Goal: Task Accomplishment & Management: Use online tool/utility

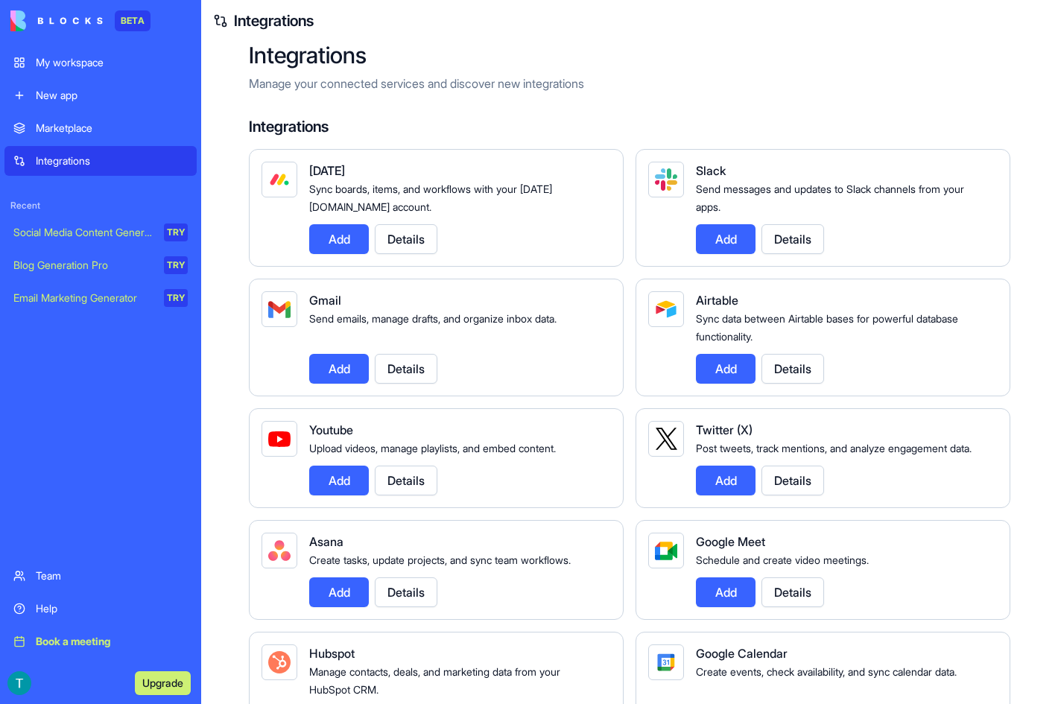
click at [353, 379] on button "Add" at bounding box center [339, 369] width 60 height 30
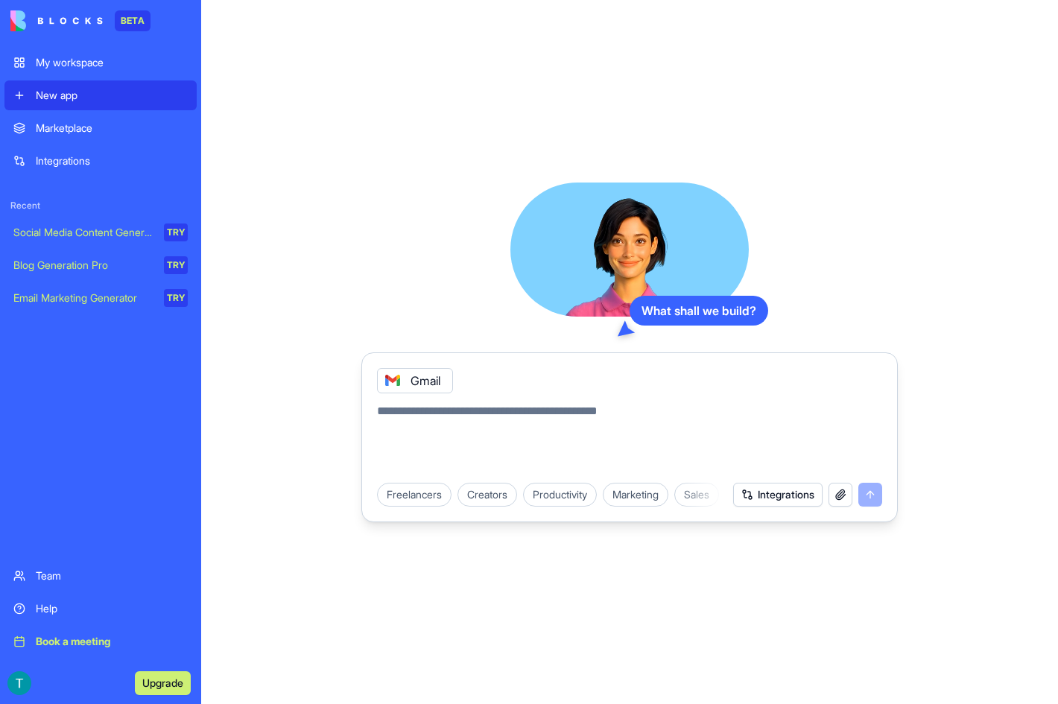
click at [770, 503] on button "Integrations" at bounding box center [777, 495] width 89 height 24
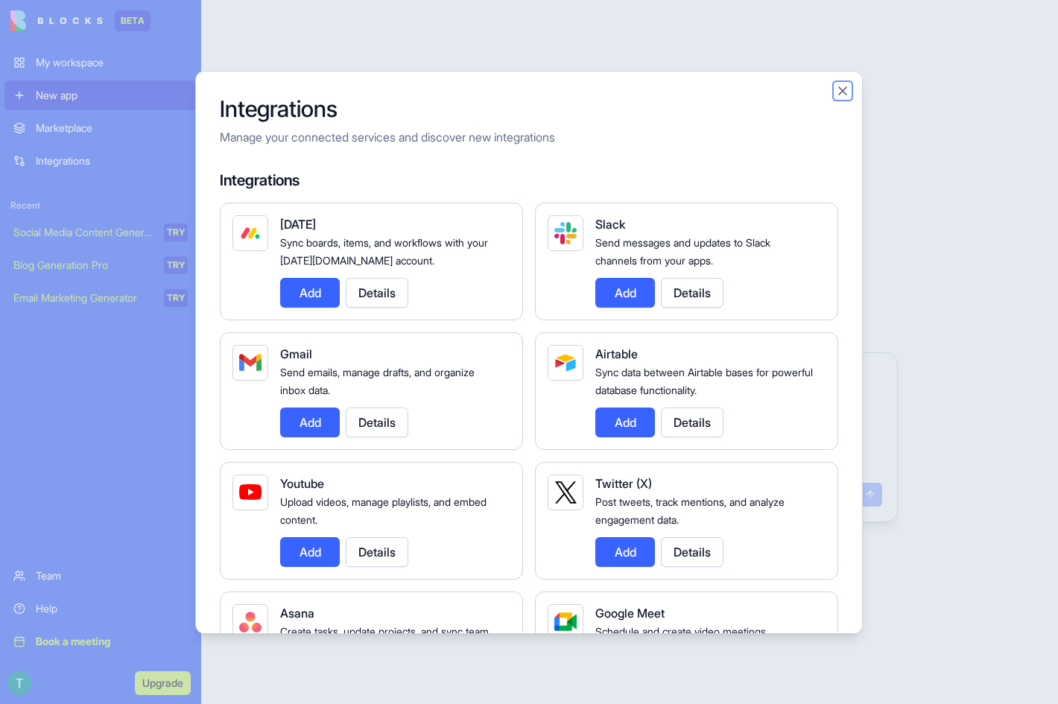
drag, startPoint x: 844, startPoint y: 95, endPoint x: 835, endPoint y: 201, distance: 107.0
click at [844, 94] on button "Close" at bounding box center [843, 90] width 15 height 15
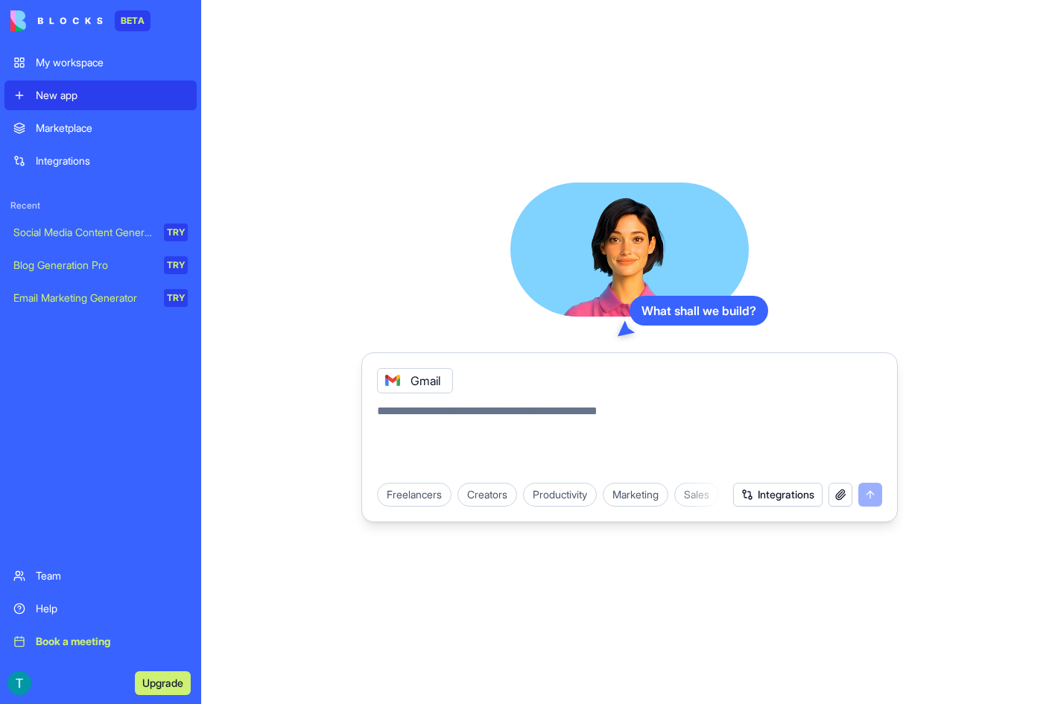
click at [842, 490] on button "button" at bounding box center [841, 495] width 24 height 24
click at [94, 56] on div "My workspace" at bounding box center [112, 62] width 152 height 15
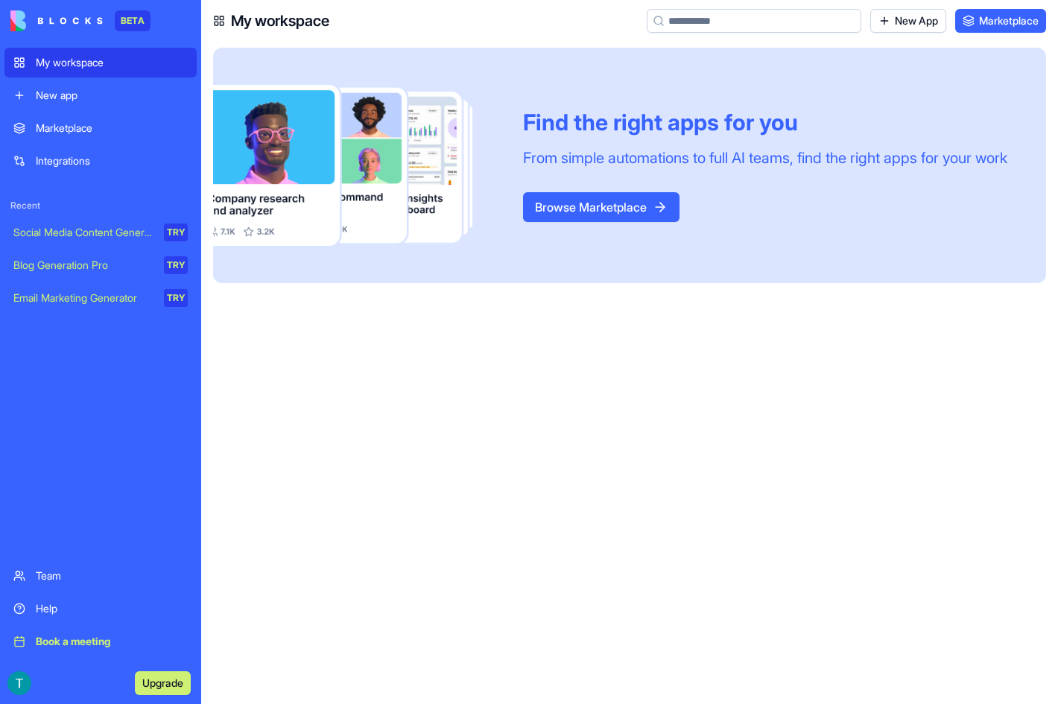
click at [89, 96] on div "New app" at bounding box center [112, 95] width 152 height 15
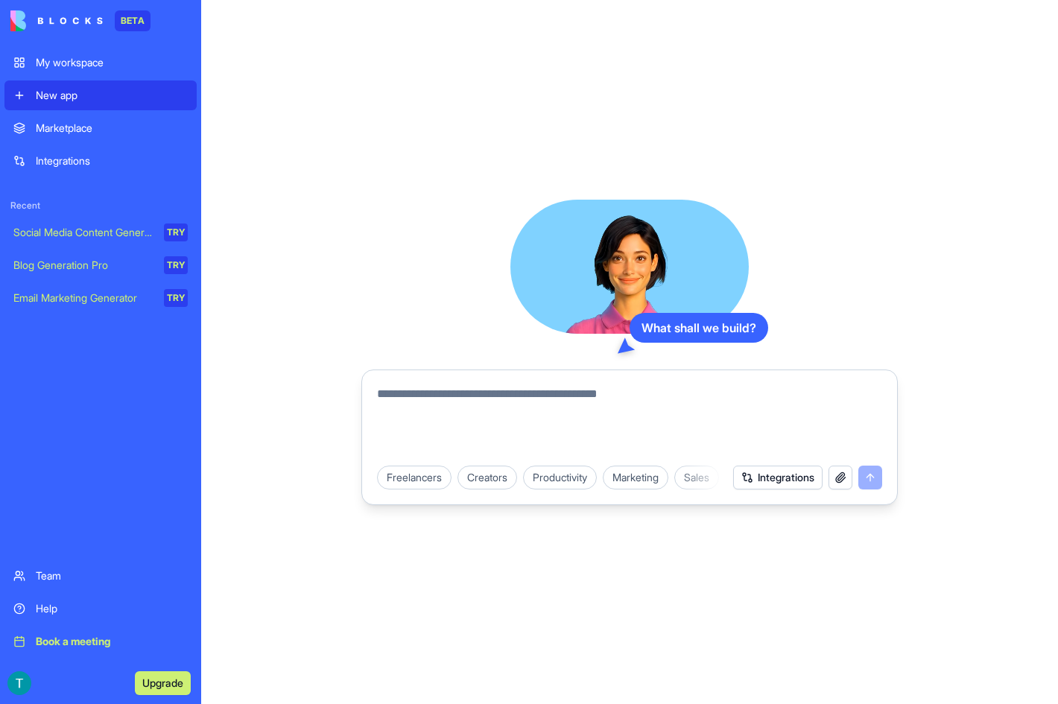
click at [875, 480] on div "Integrations" at bounding box center [807, 478] width 149 height 24
click at [723, 411] on textarea at bounding box center [629, 421] width 505 height 72
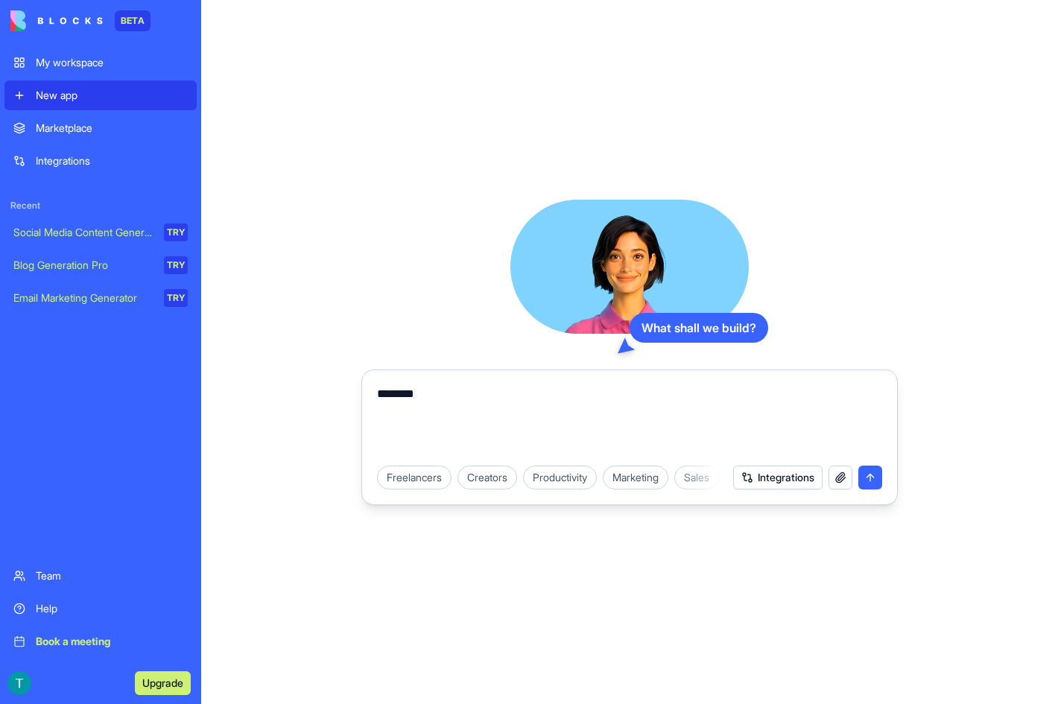
type textarea "********"
click at [867, 478] on button "submit" at bounding box center [871, 478] width 24 height 24
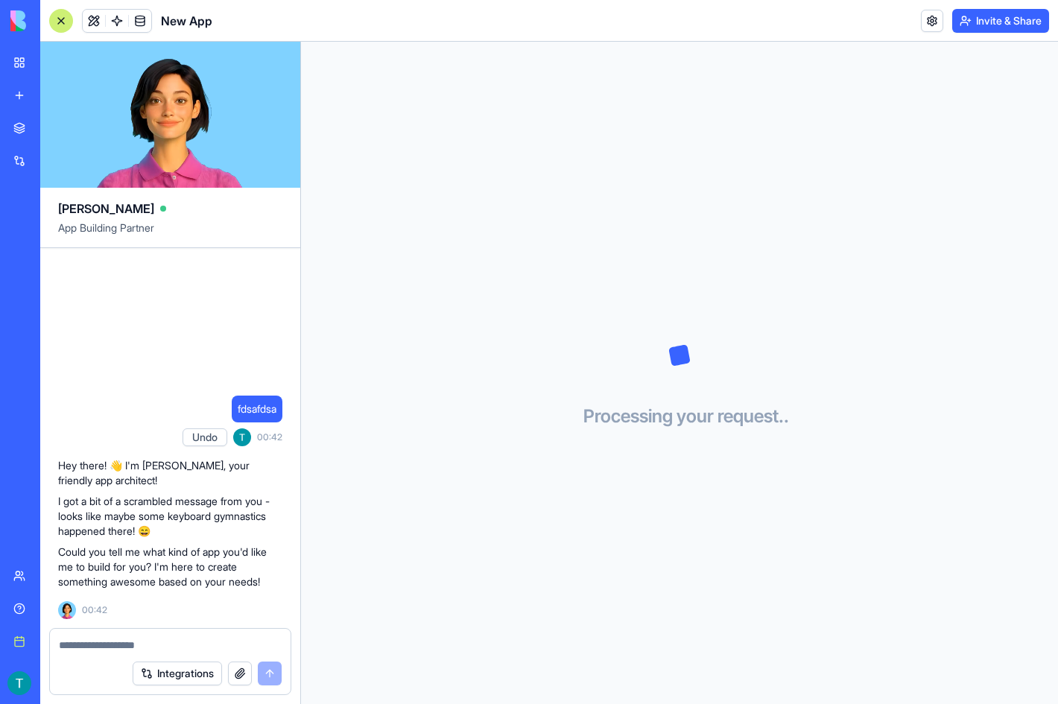
click at [187, 676] on button "Integrations" at bounding box center [177, 674] width 89 height 24
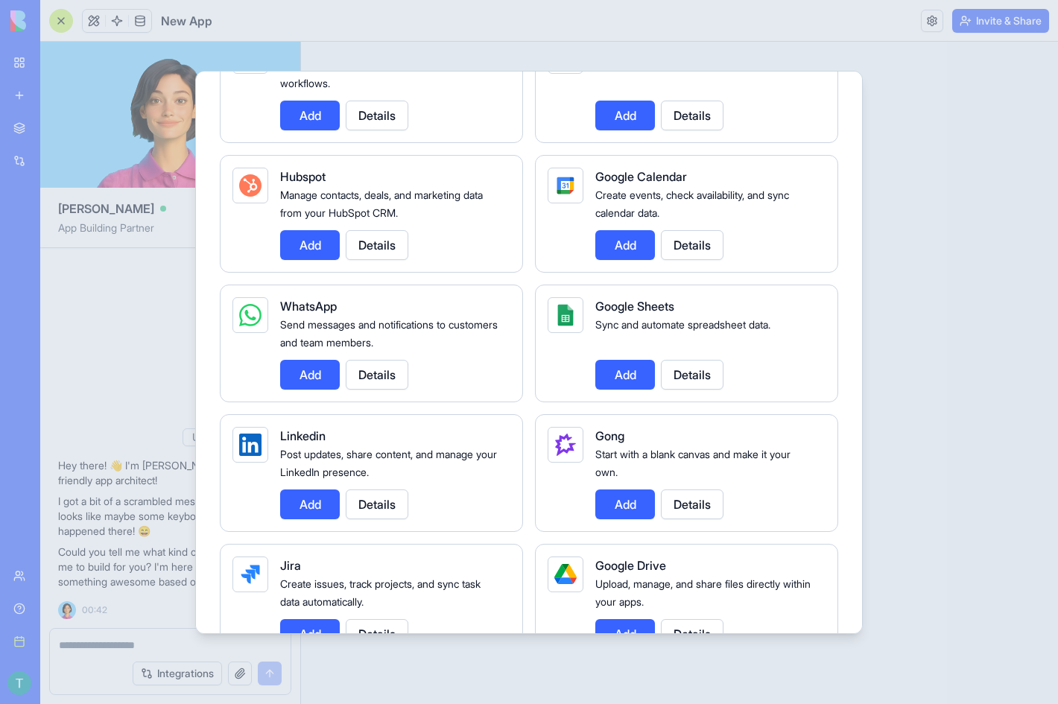
scroll to position [730, 0]
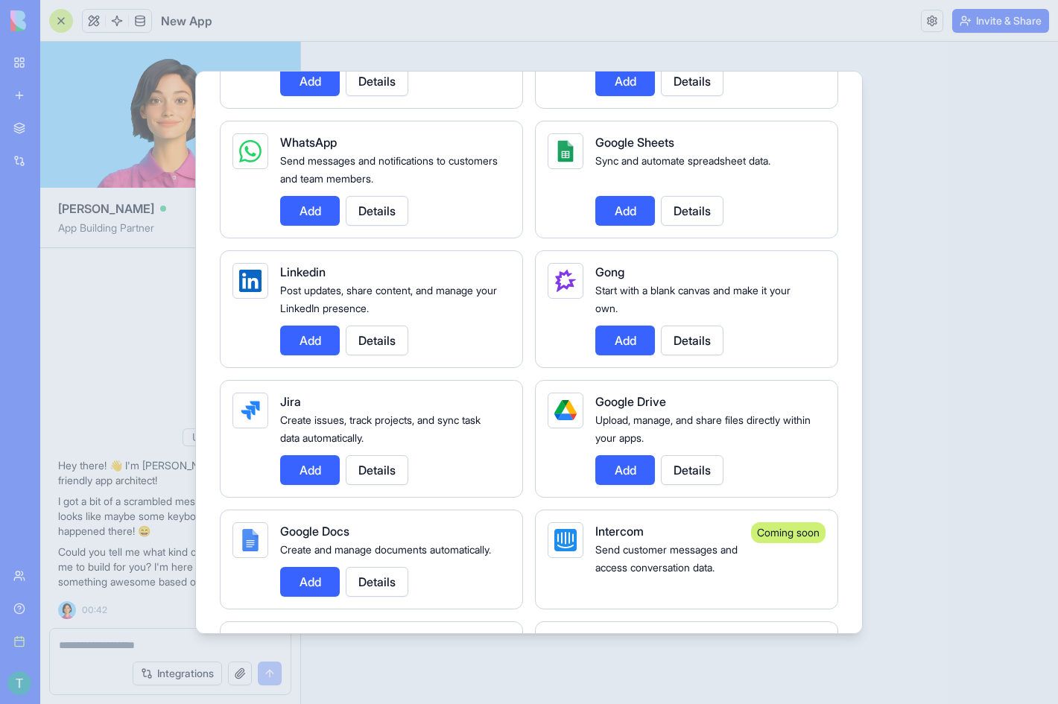
click at [658, 467] on div "Add Details" at bounding box center [705, 470] width 218 height 30
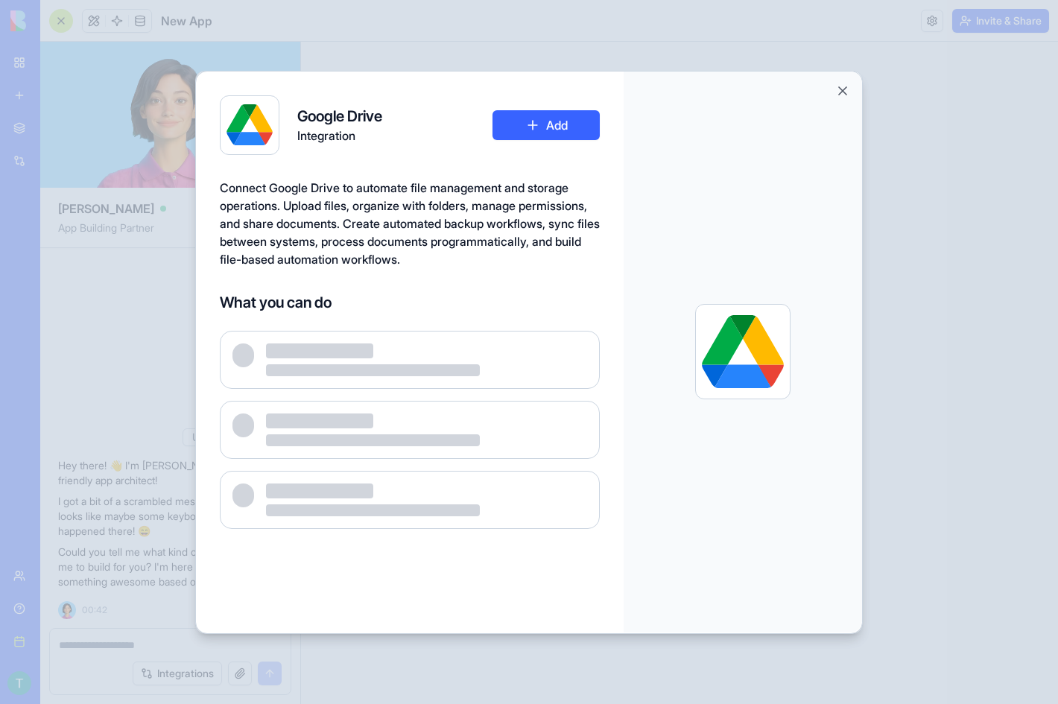
click at [642, 474] on div at bounding box center [743, 352] width 239 height 561
click at [525, 133] on button "Add" at bounding box center [546, 125] width 107 height 30
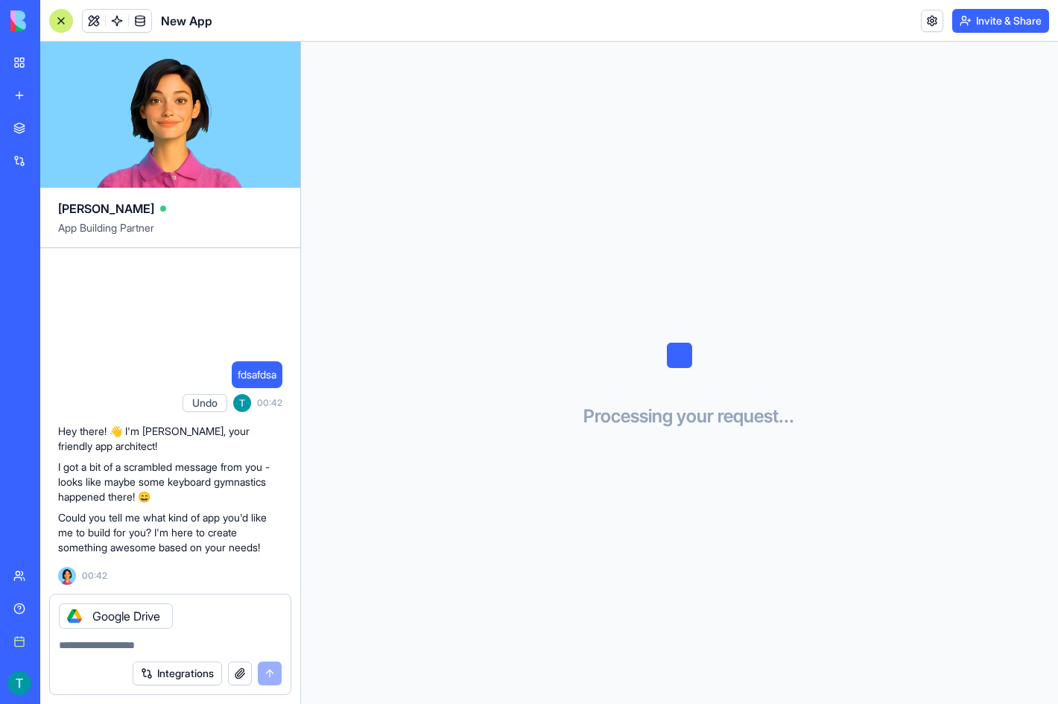
click at [120, 617] on div "Google Drive" at bounding box center [116, 616] width 114 height 25
click at [157, 616] on div "Google Drive" at bounding box center [116, 616] width 114 height 25
click at [147, 620] on div "Google Drive" at bounding box center [116, 616] width 114 height 25
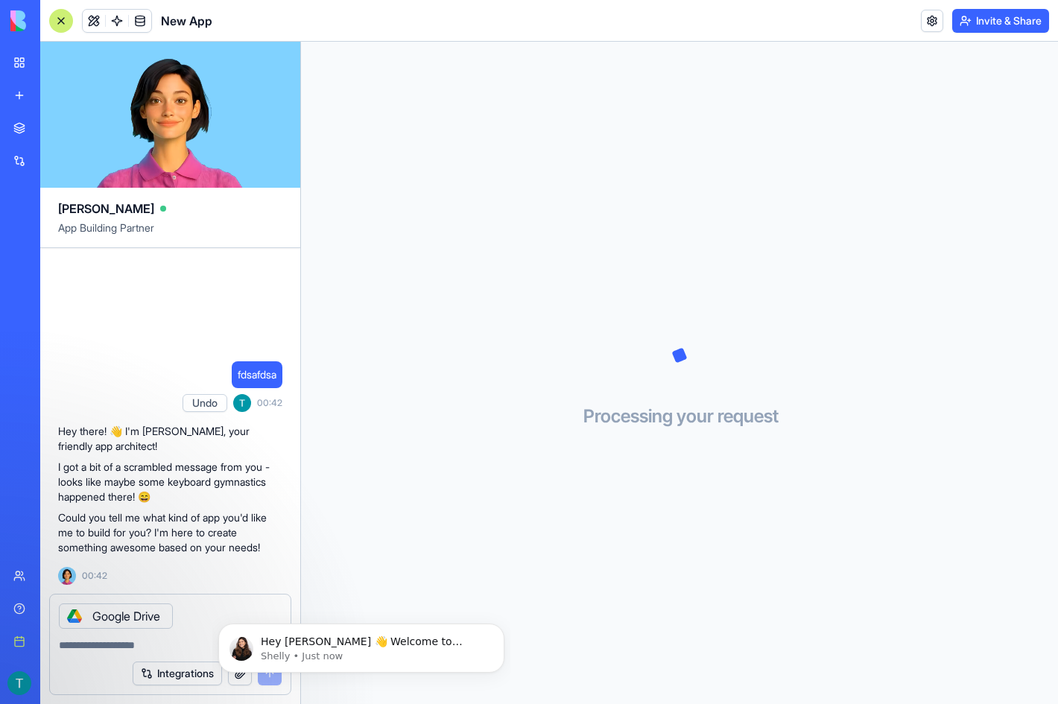
scroll to position [0, 0]
click at [195, 674] on button "Integrations" at bounding box center [177, 674] width 89 height 24
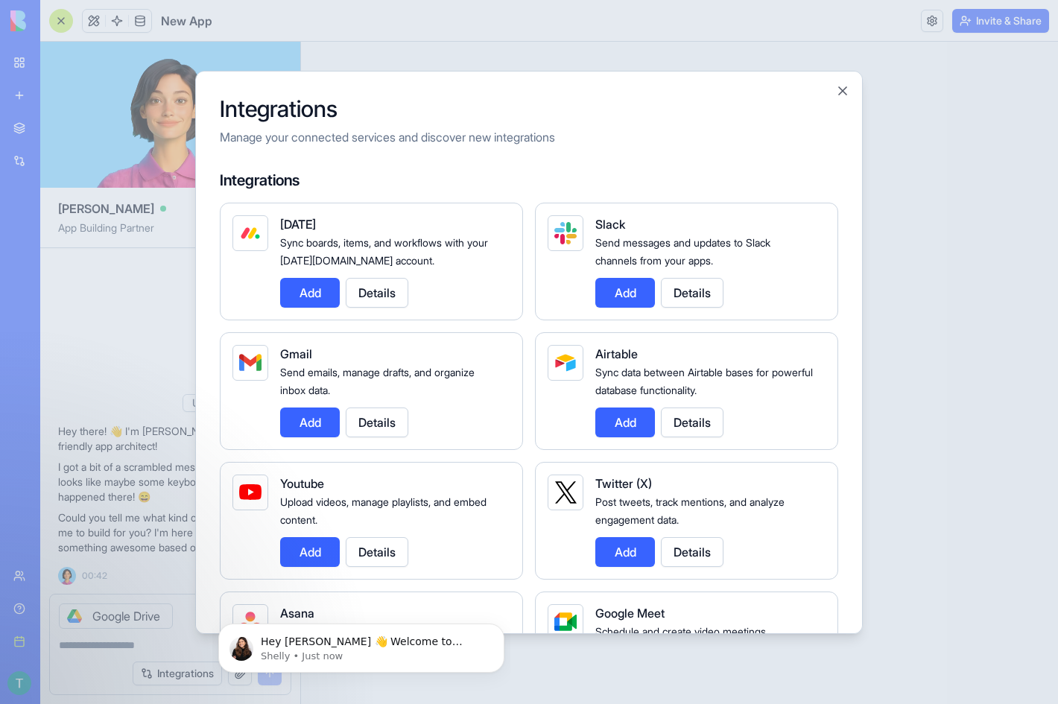
click at [159, 415] on div at bounding box center [529, 352] width 1058 height 704
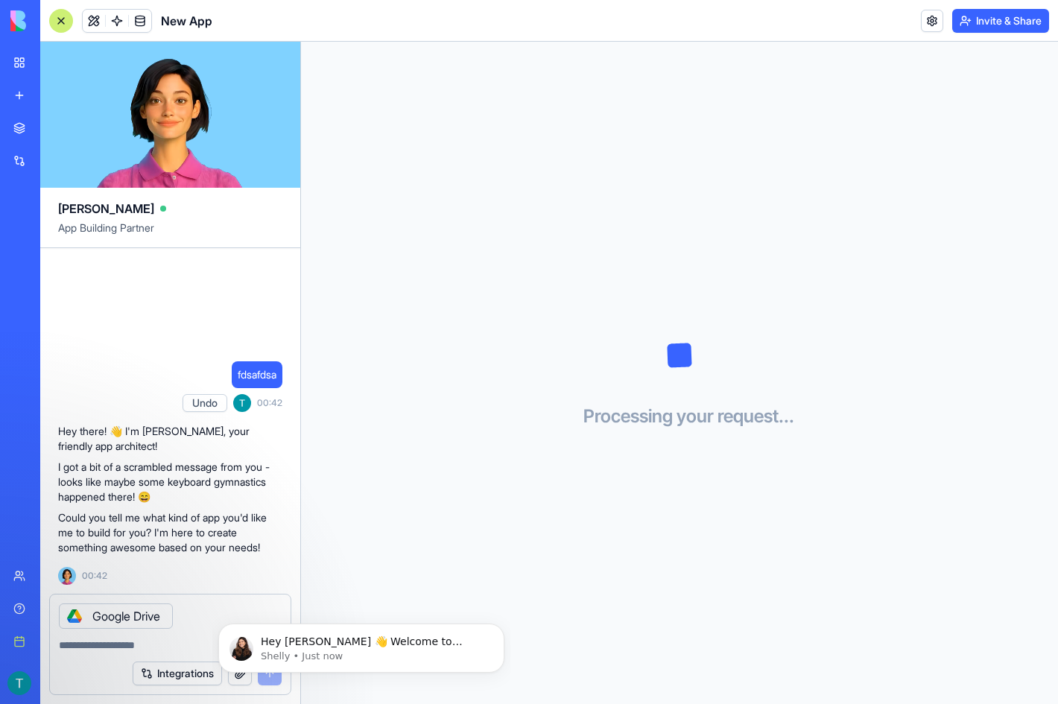
click html "Hey [PERSON_NAME] 👋 Welcome to Blocks 🙌 I'm here if you have any questions! [PE…"
drag, startPoint x: 209, startPoint y: 615, endPoint x: 199, endPoint y: 619, distance: 11.1
click at [206, 615] on div "Google Drive" at bounding box center [170, 612] width 241 height 34
drag, startPoint x: 190, startPoint y: 623, endPoint x: 175, endPoint y: 640, distance: 22.7
click at [186, 632] on form "Google Drive Integrations" at bounding box center [170, 644] width 242 height 101
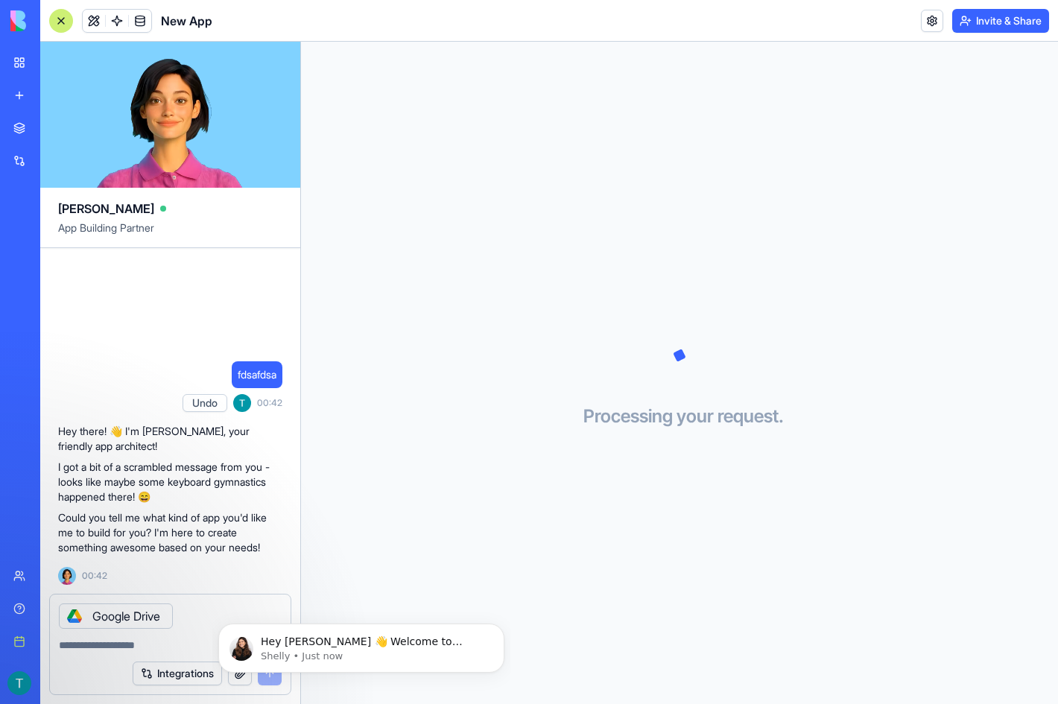
click at [151, 645] on textarea at bounding box center [170, 645] width 223 height 15
type textarea "****"
click at [275, 681] on body "Hey [PERSON_NAME] 👋 Welcome to Blocks 🙌 I'm here if you have any questions! [PE…" at bounding box center [361, 644] width 286 height 92
click at [273, 678] on body "Hey [PERSON_NAME] 👋 Welcome to Blocks 🙌 I'm here if you have any questions! [PE…" at bounding box center [361, 644] width 286 height 92
click at [269, 685] on body "Hey [PERSON_NAME] 👋 Welcome to Blocks 🙌 I'm here if you have any questions! [PE…" at bounding box center [361, 644] width 286 height 92
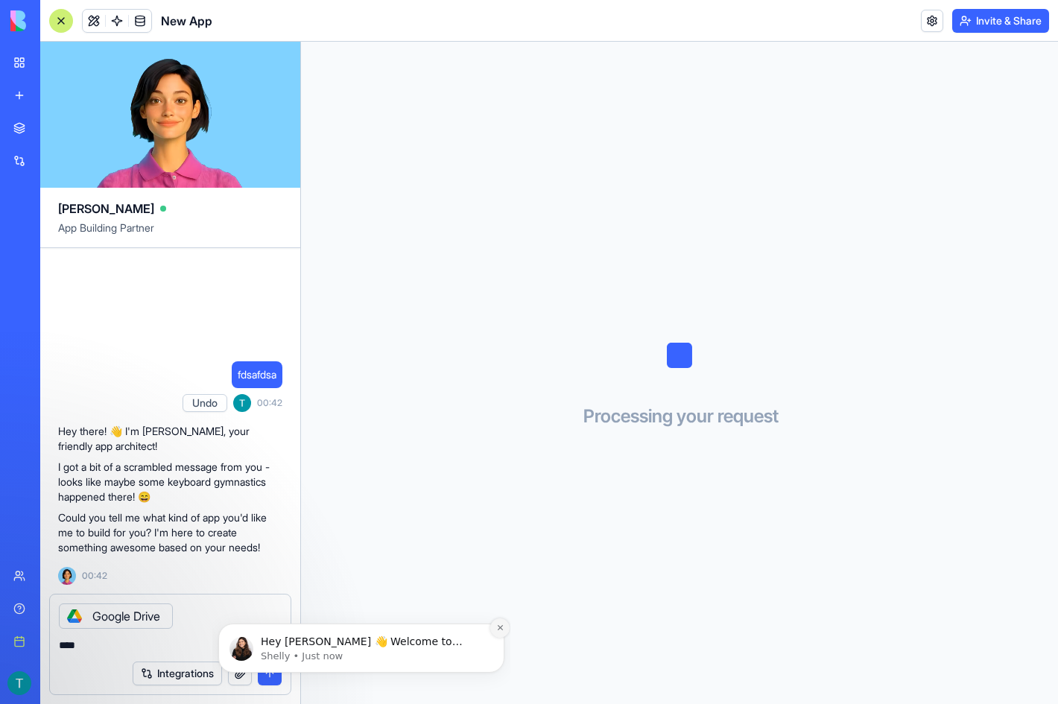
click at [497, 630] on icon "Dismiss notification" at bounding box center [500, 628] width 8 height 8
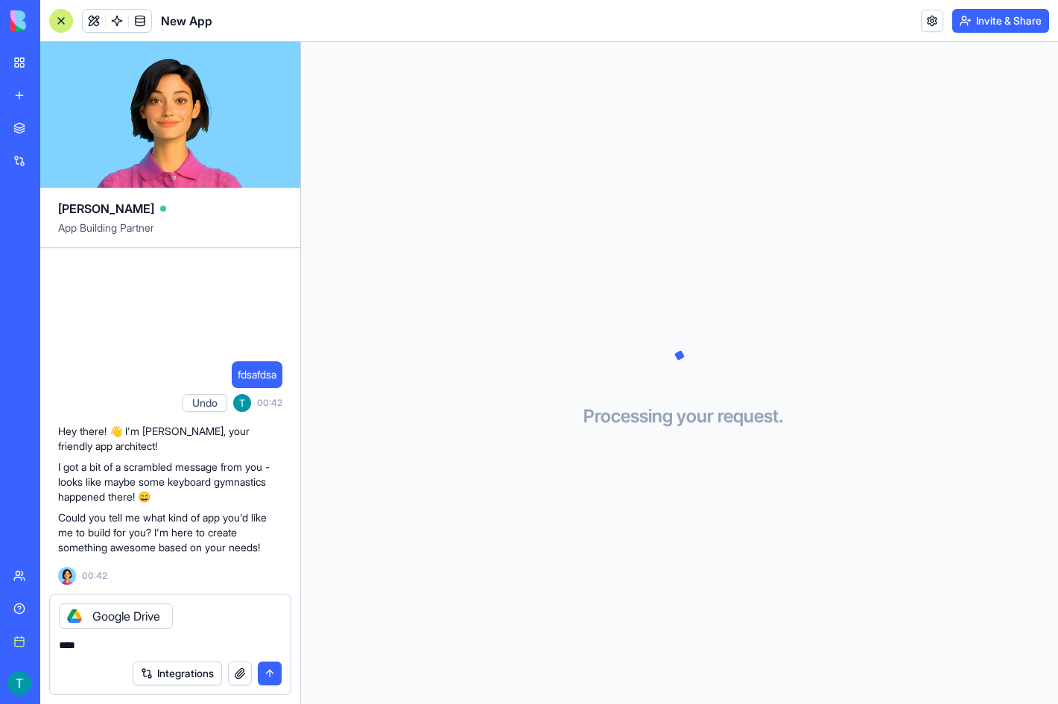
click at [268, 672] on button "submit" at bounding box center [270, 674] width 24 height 24
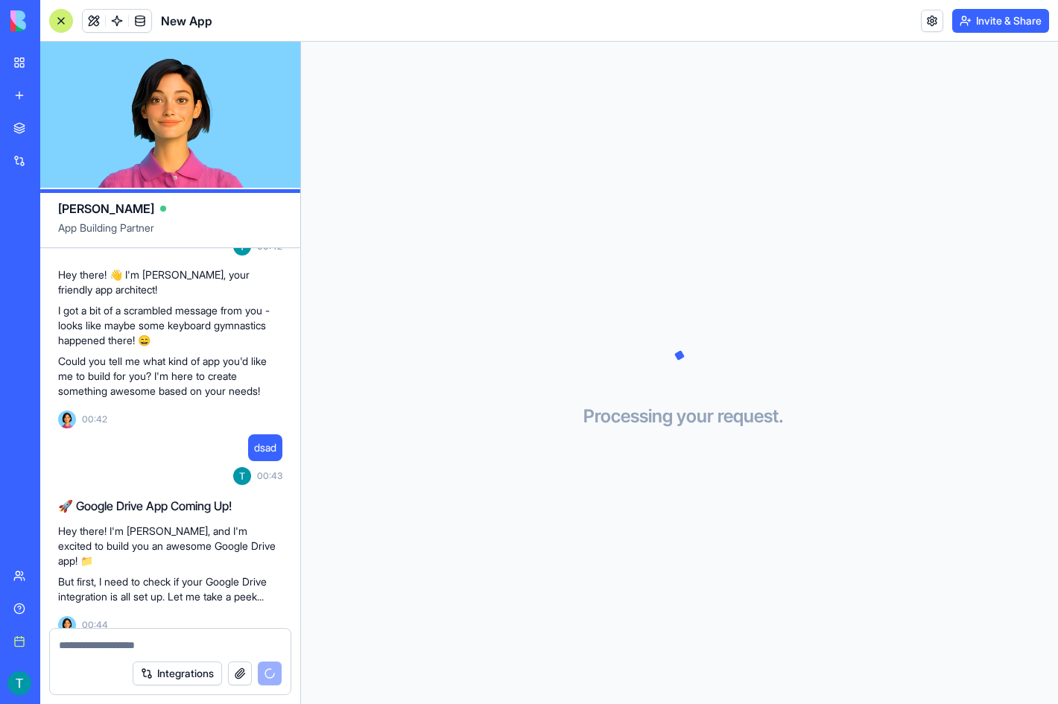
scroll to position [174, 0]
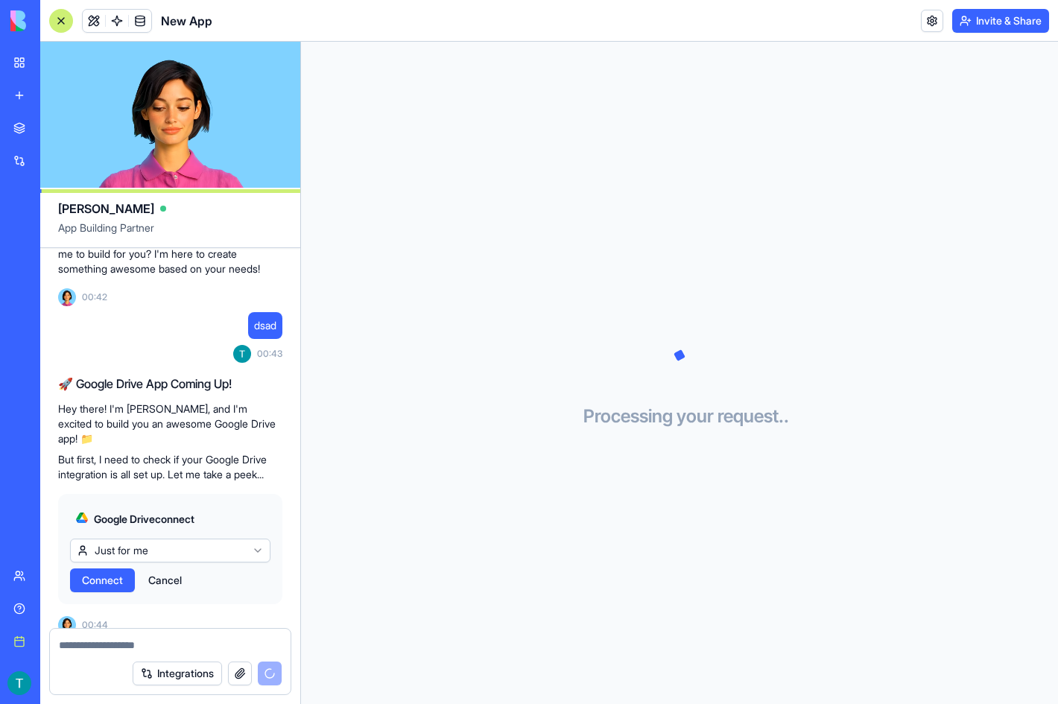
click at [113, 573] on span "Connect" at bounding box center [102, 580] width 41 height 15
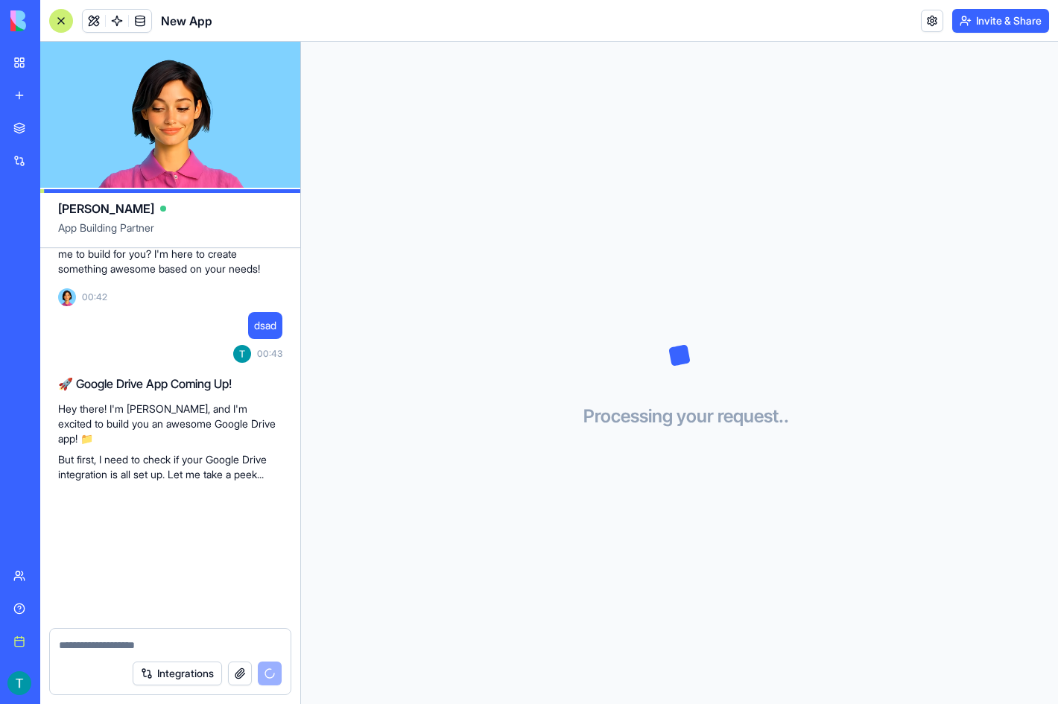
scroll to position [332, 0]
